Goal: Task Accomplishment & Management: Use online tool/utility

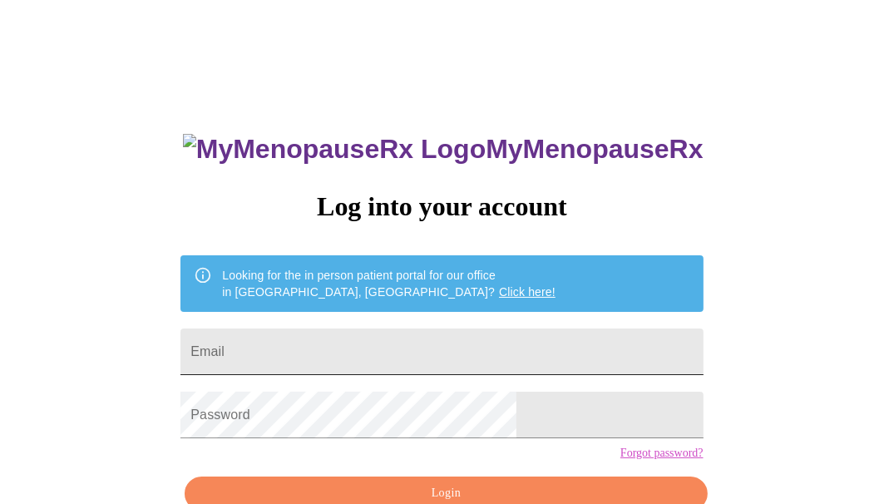
click at [339, 350] on input "Email" at bounding box center [441, 352] width 522 height 47
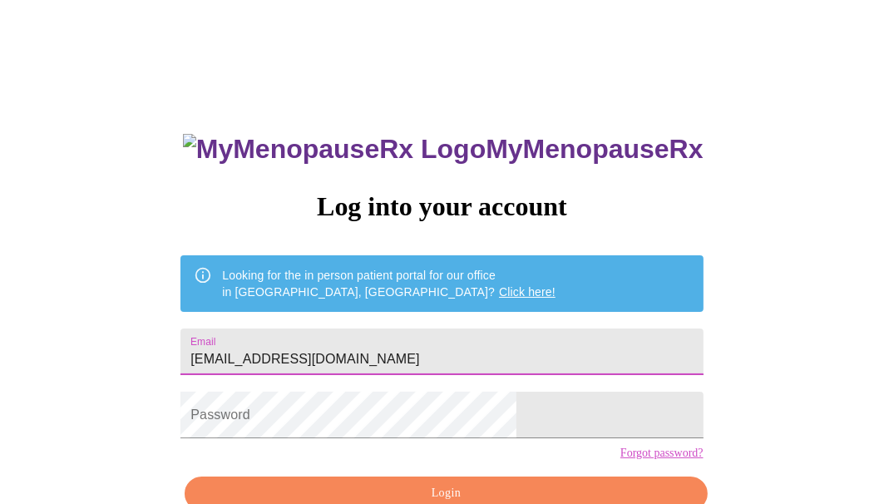
type input "[EMAIL_ADDRESS][DOMAIN_NAME]"
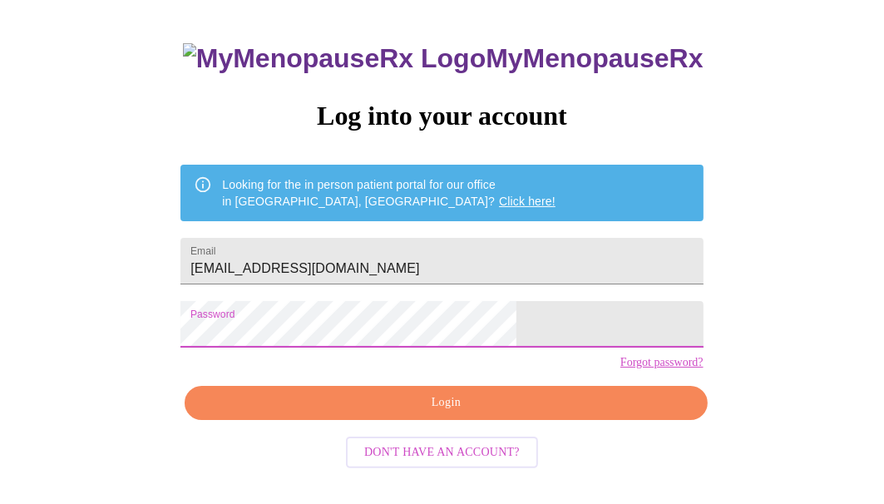
click at [379, 413] on span "Login" at bounding box center [446, 403] width 484 height 21
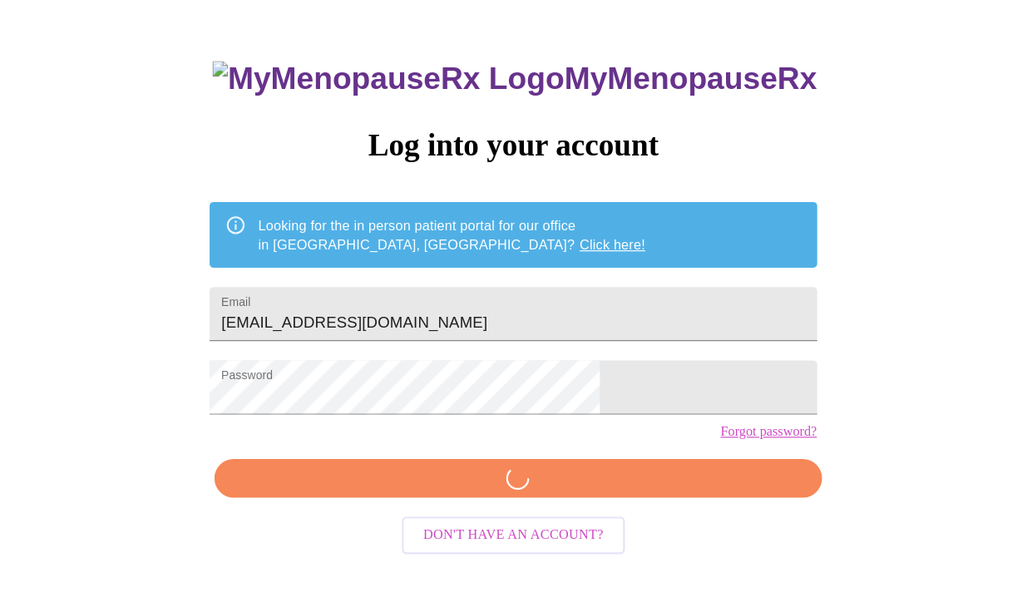
scroll to position [90, 0]
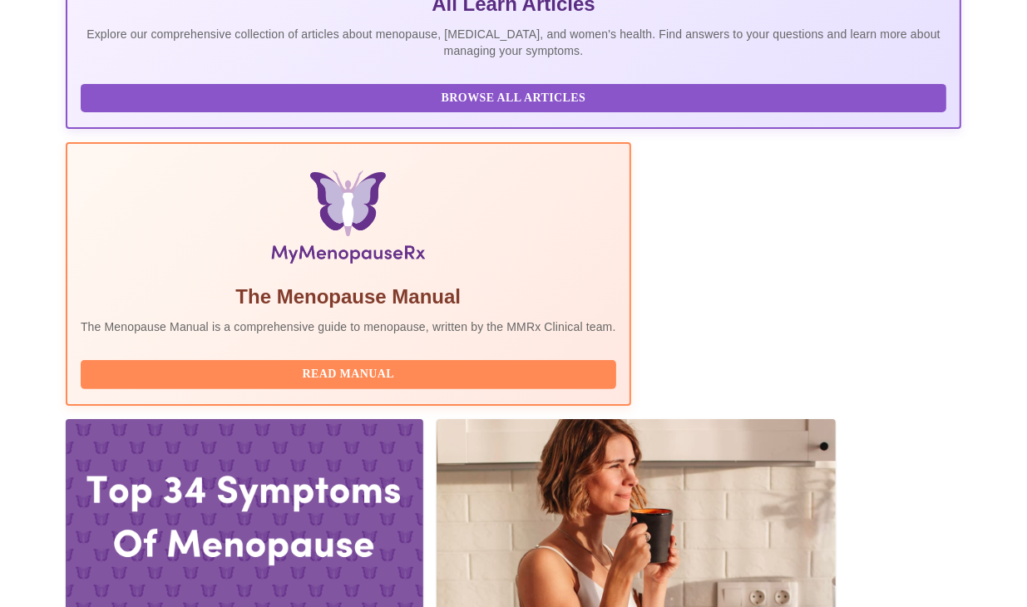
scroll to position [422, 0]
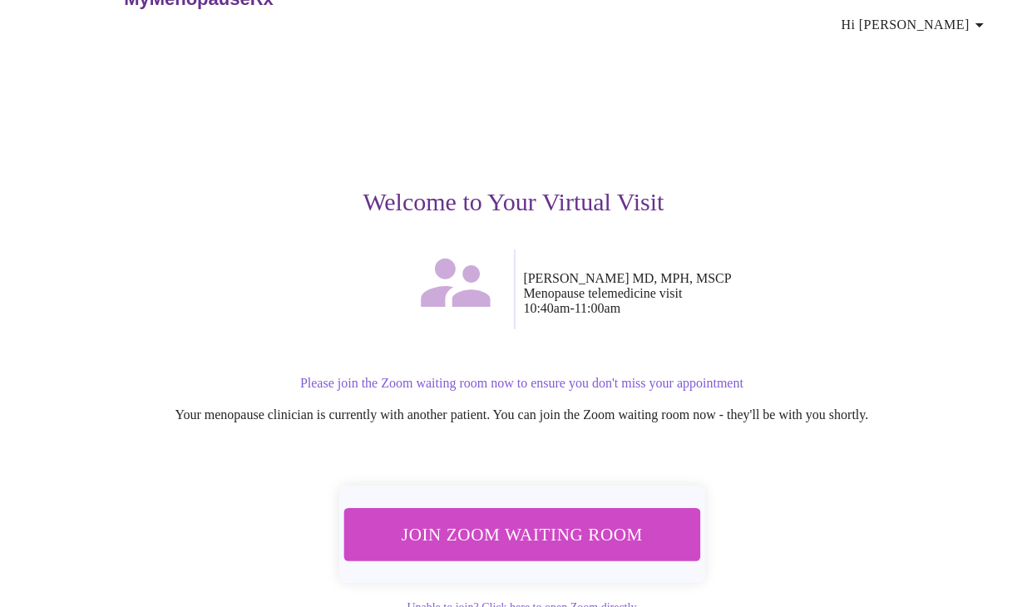
scroll to position [105, 0]
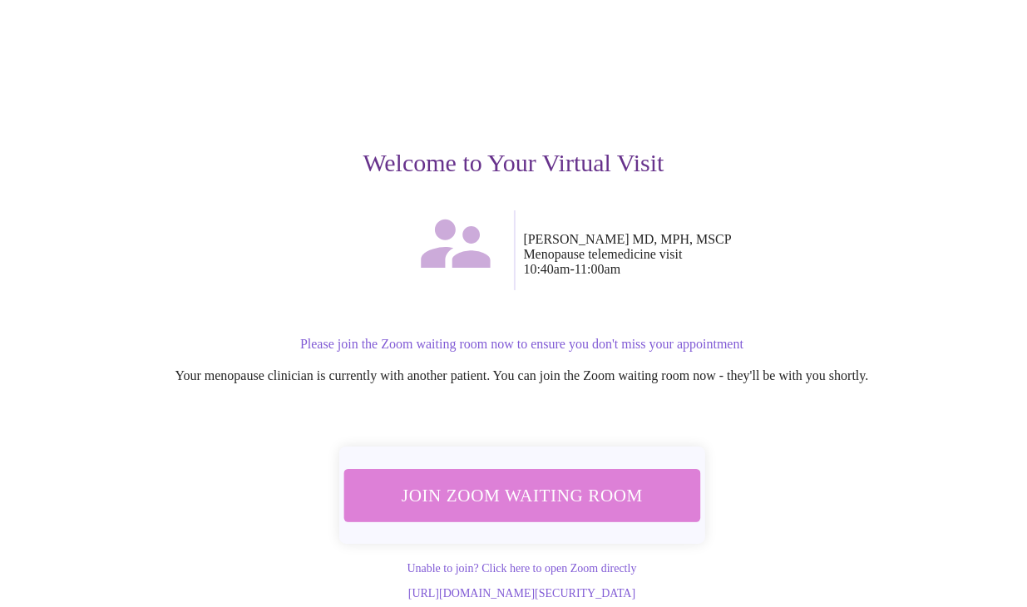
click at [612, 480] on span "Join Zoom Waiting Room" at bounding box center [521, 495] width 313 height 31
